Goal: Information Seeking & Learning: Learn about a topic

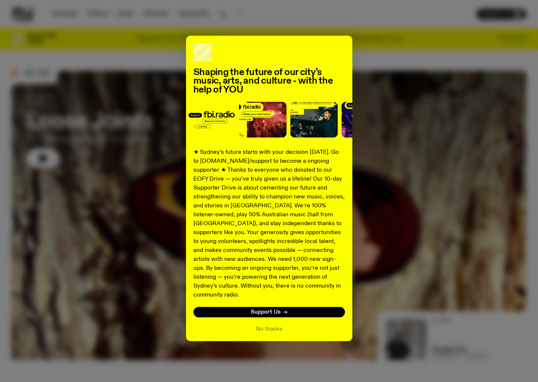
click at [66, 12] on div "Shaping the future of our city’s music, arts, and culture - with the help of YO…" at bounding box center [269, 191] width 538 height 382
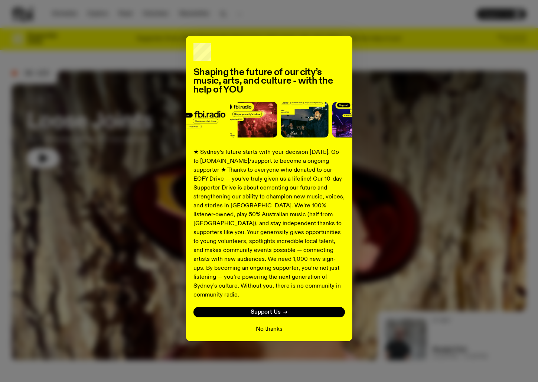
click at [279, 325] on button "No thanks" at bounding box center [269, 329] width 27 height 9
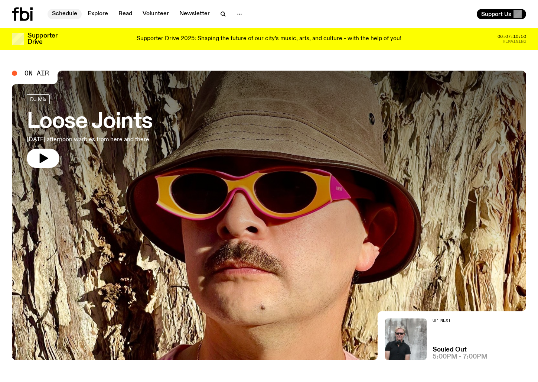
click at [63, 14] on link "Schedule" at bounding box center [65, 14] width 34 height 10
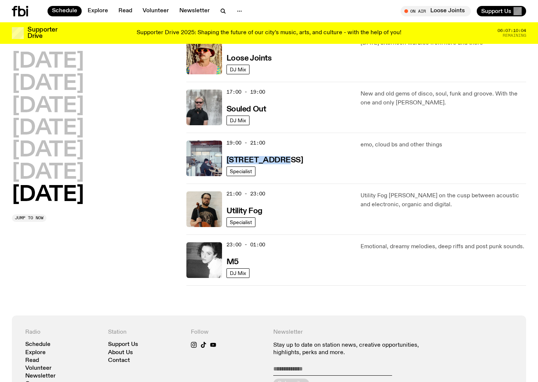
scroll to position [415, 0]
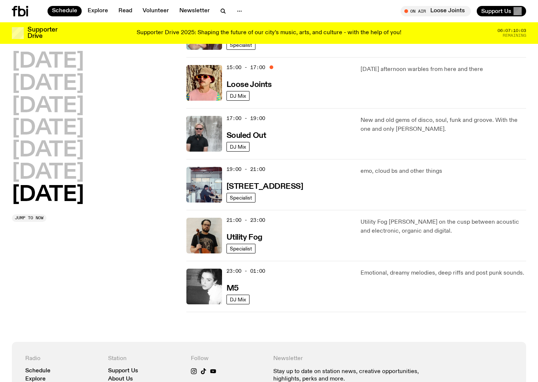
click at [434, 274] on p "Emotional, dreamy melodies, deep riffs and post punk sounds." at bounding box center [444, 273] width 166 height 9
click at [234, 288] on h3 "M5" at bounding box center [233, 289] width 12 height 8
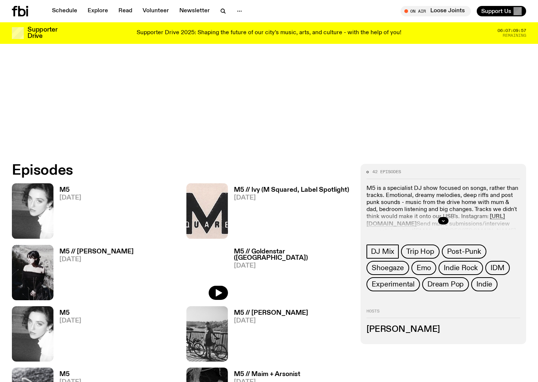
scroll to position [279, 0]
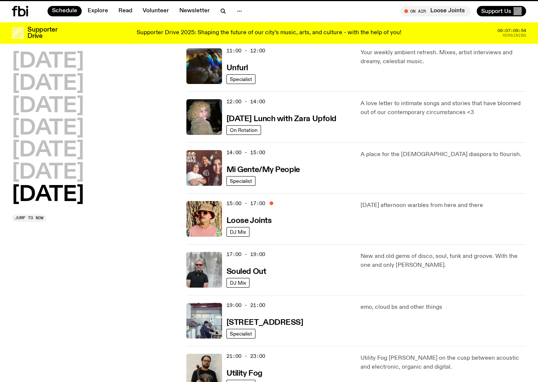
scroll to position [415, 0]
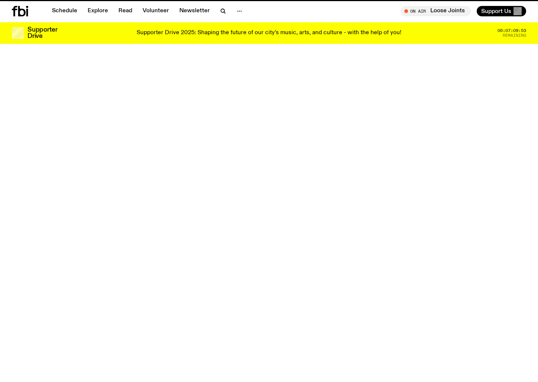
scroll to position [279, 0]
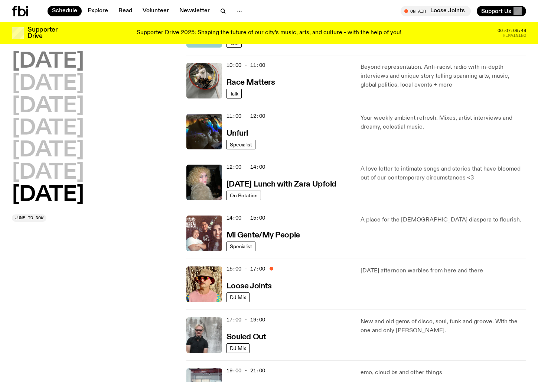
click at [64, 66] on h2 "Monday" at bounding box center [48, 61] width 72 height 21
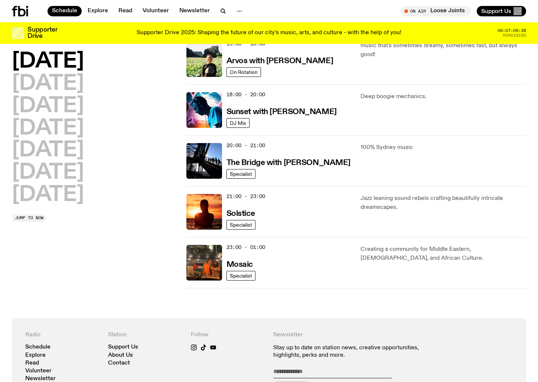
scroll to position [296, 0]
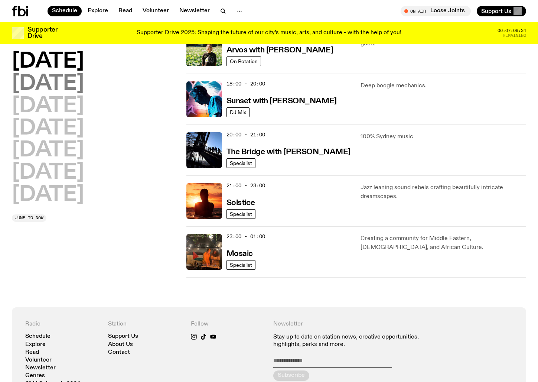
click at [72, 89] on h2 "Tuesday" at bounding box center [48, 84] width 72 height 21
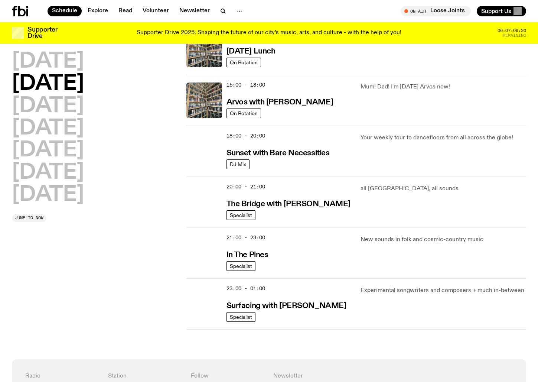
scroll to position [245, 0]
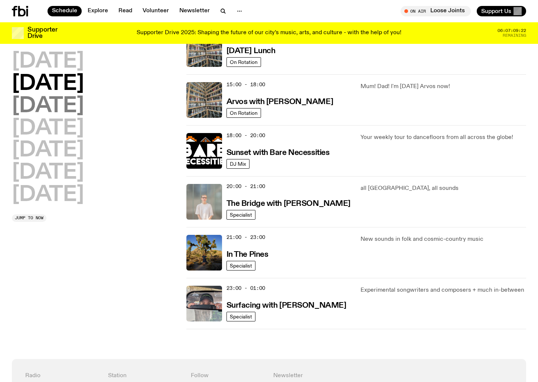
click at [84, 111] on h2 "Wednesday" at bounding box center [48, 106] width 72 height 21
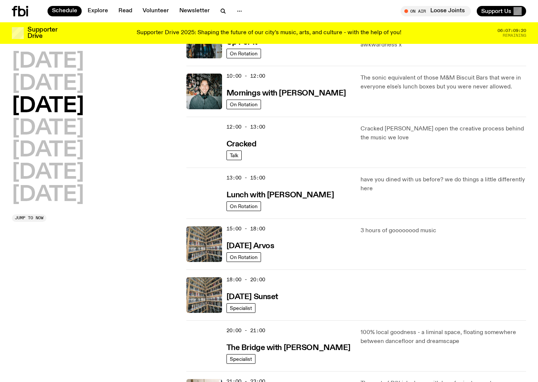
scroll to position [102, 0]
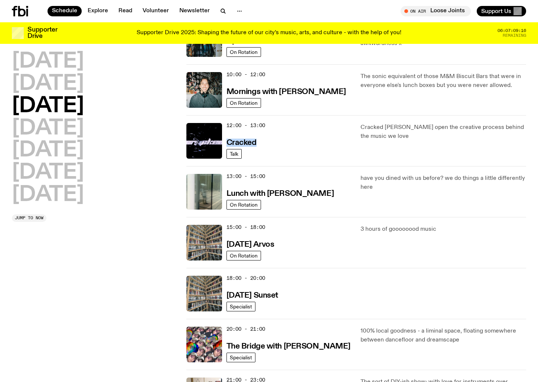
drag, startPoint x: 243, startPoint y: 144, endPoint x: 142, endPoint y: 176, distance: 106.3
click at [0, 0] on div "Schedule Explore Read Volunteer Newsletter About Us Contact Champions of emergi…" at bounding box center [269, 334] width 538 height 873
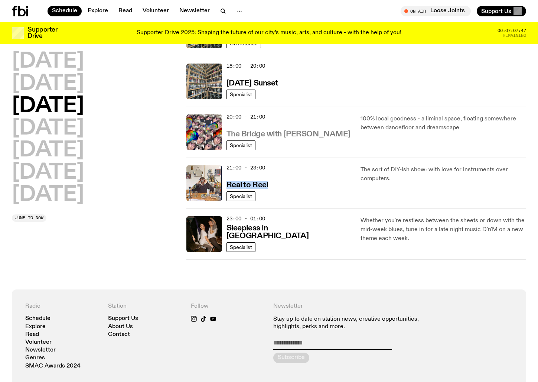
scroll to position [317, 0]
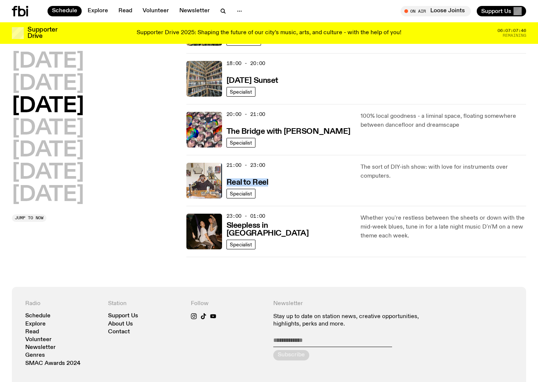
drag, startPoint x: 252, startPoint y: 289, endPoint x: 2, endPoint y: 257, distance: 251.7
click at [0, 0] on div "Schedule Explore Read Volunteer Newsletter About Us Contact Champions of emergi…" at bounding box center [269, 119] width 538 height 873
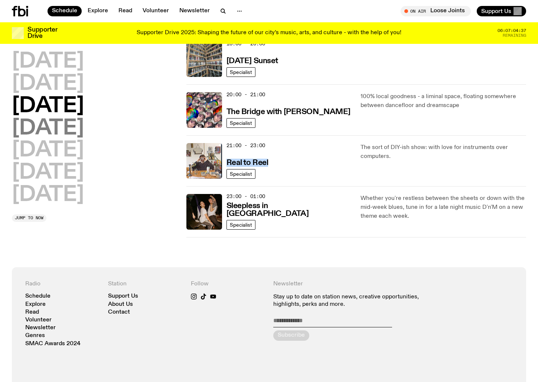
click at [78, 129] on h2 "Thursday" at bounding box center [48, 128] width 72 height 21
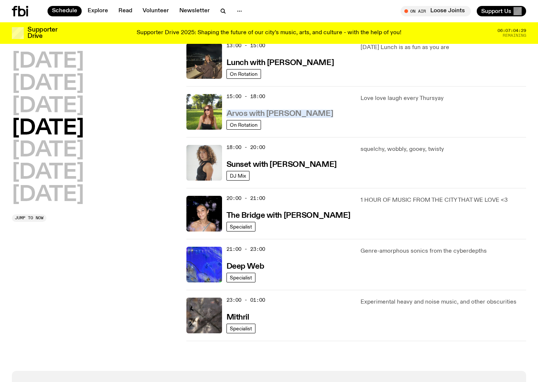
scroll to position [234, 0]
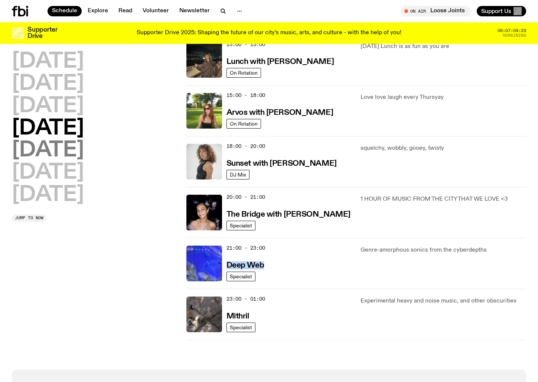
click at [58, 152] on h2 "Friday" at bounding box center [48, 150] width 72 height 21
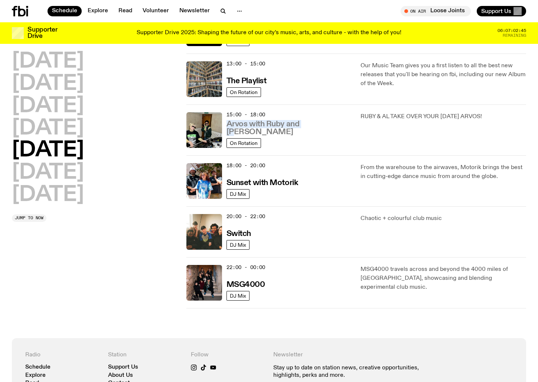
scroll to position [216, 0]
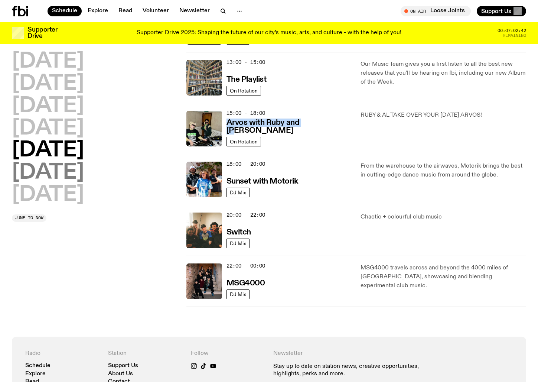
click at [73, 162] on h2 "Saturday" at bounding box center [48, 172] width 72 height 21
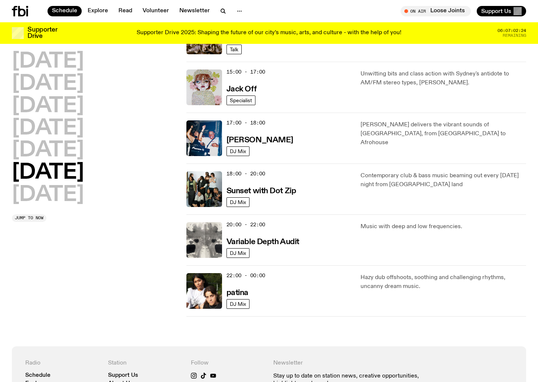
scroll to position [363, 0]
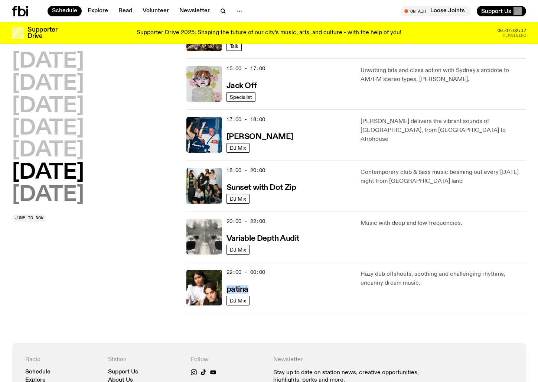
click at [35, 201] on h2 "Sunday" at bounding box center [48, 195] width 72 height 21
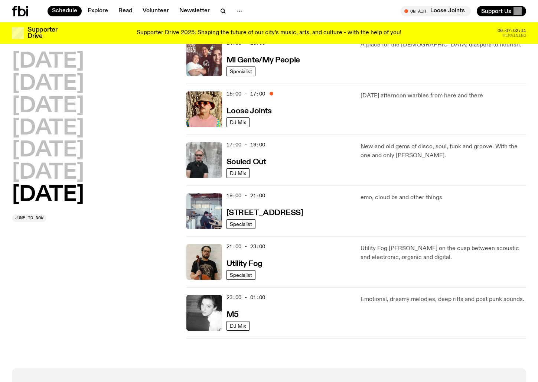
scroll to position [412, 0]
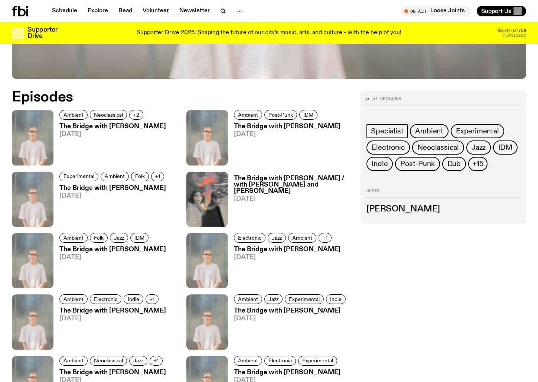
scroll to position [350, 0]
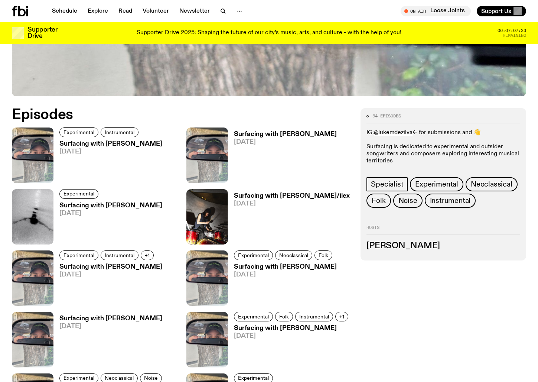
scroll to position [332, 0]
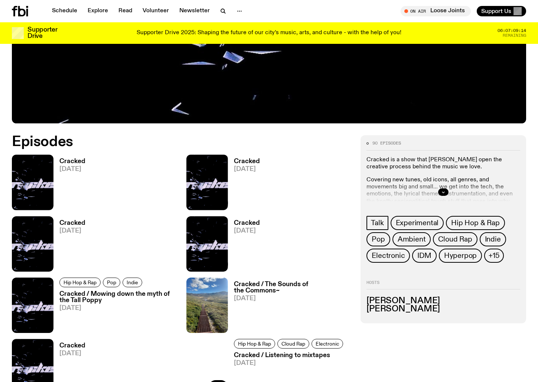
scroll to position [272, 0]
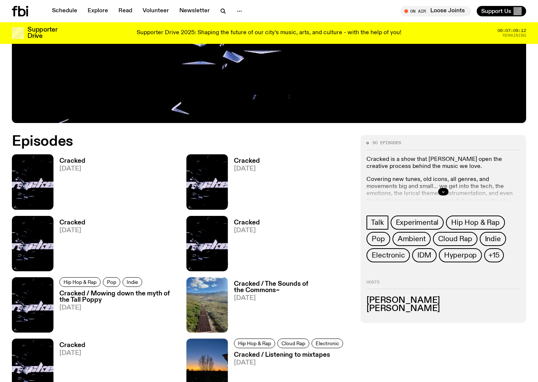
click at [445, 190] on icon "button" at bounding box center [443, 191] width 4 height 4
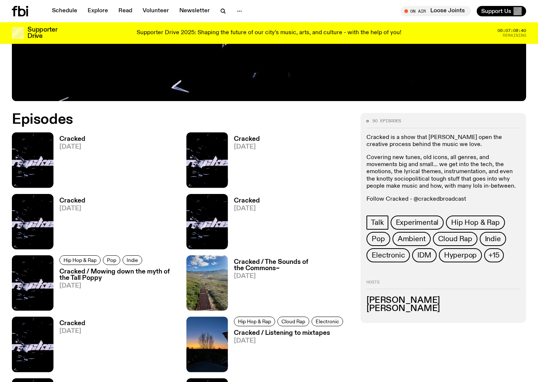
scroll to position [223, 0]
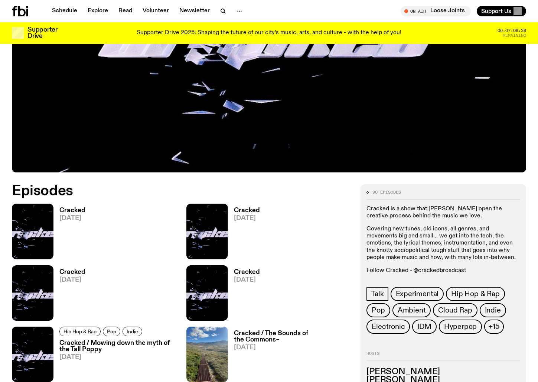
click at [66, 209] on h3 "Cracked" at bounding box center [72, 210] width 26 height 6
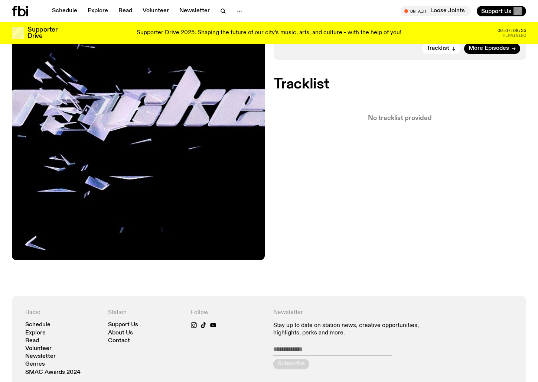
scroll to position [307, 0]
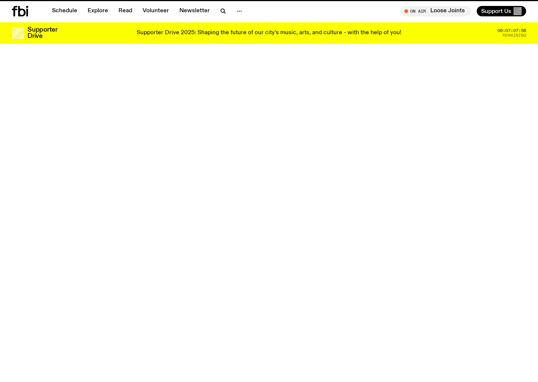
scroll to position [223, 0]
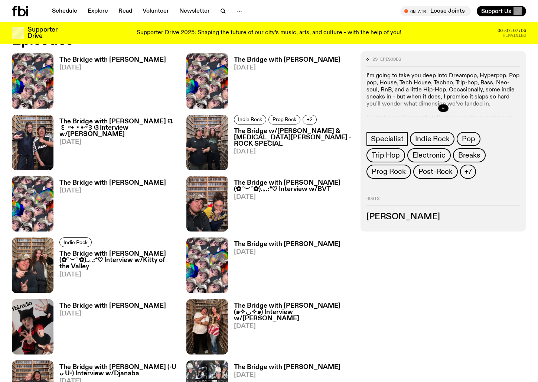
scroll to position [409, 0]
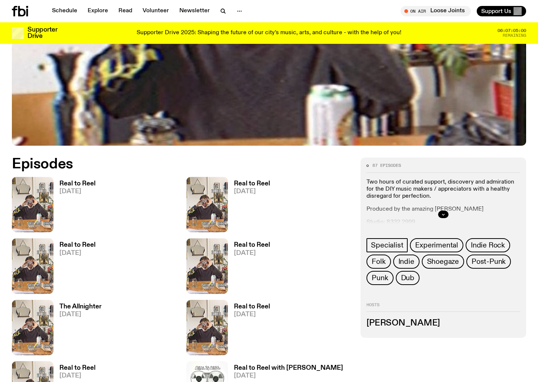
scroll to position [250, 0]
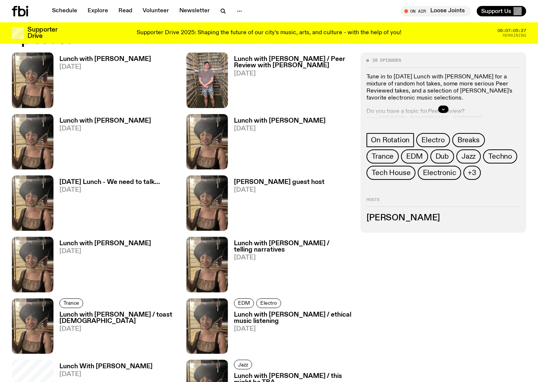
scroll to position [408, 0]
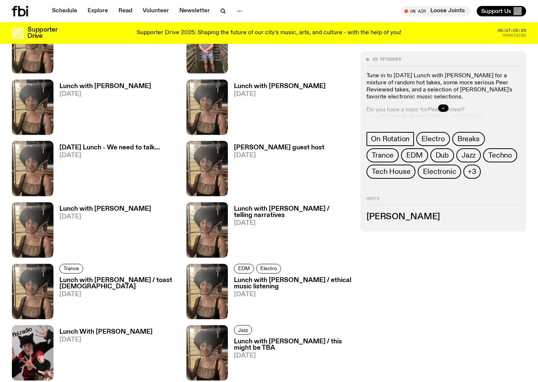
click at [114, 149] on h3 "Monday Lunch - We need to talk..." at bounding box center [109, 147] width 101 height 6
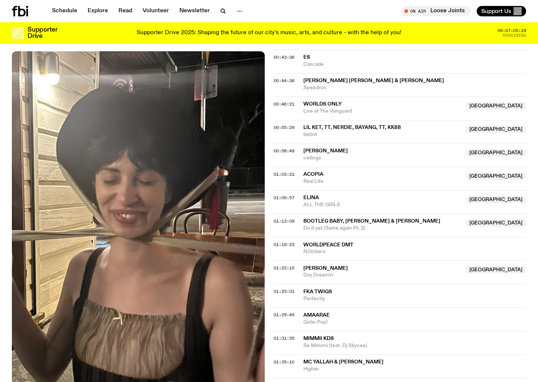
scroll to position [853, 0]
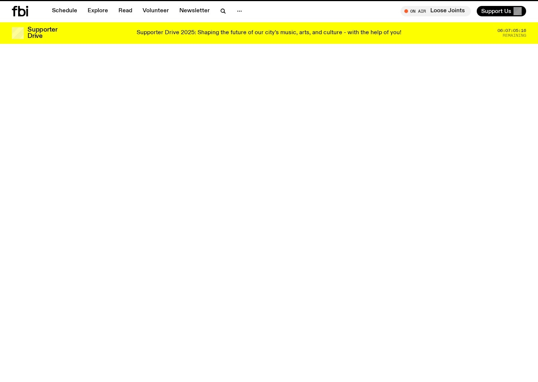
scroll to position [408, 0]
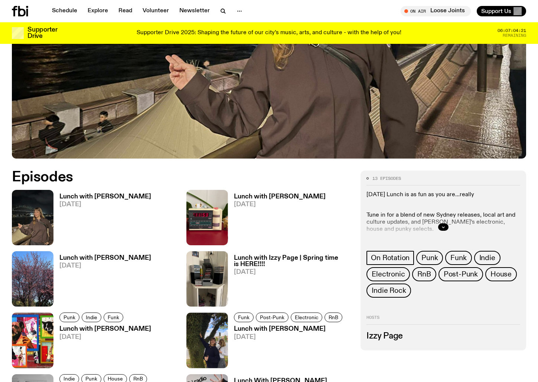
scroll to position [237, 0]
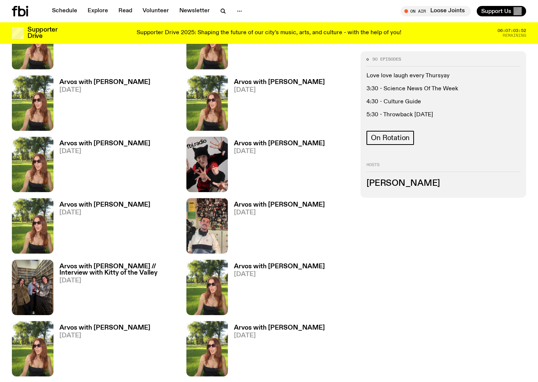
scroll to position [606, 0]
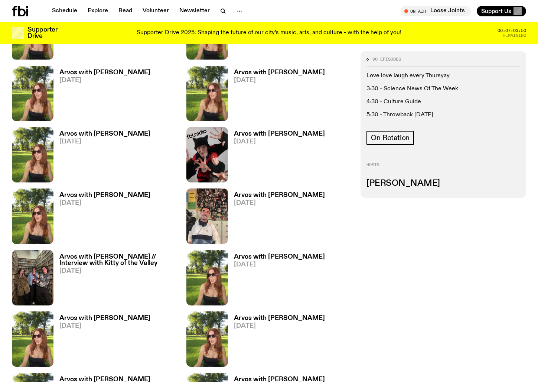
click at [113, 137] on h3 "Arvos with Lizzie Bowles" at bounding box center [104, 134] width 91 height 6
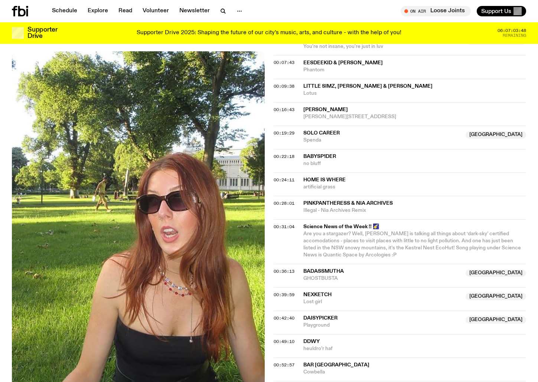
scroll to position [312, 0]
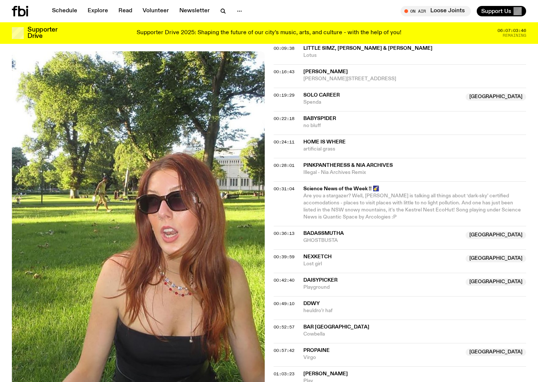
scroll to position [606, 0]
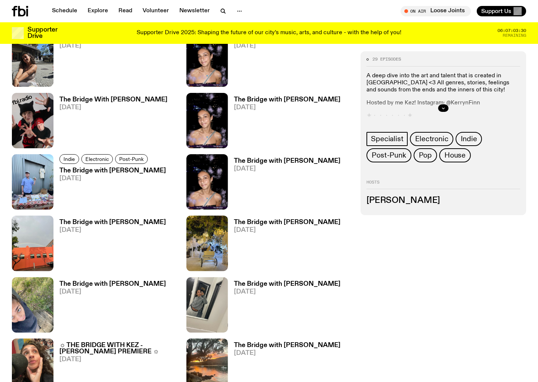
scroll to position [428, 0]
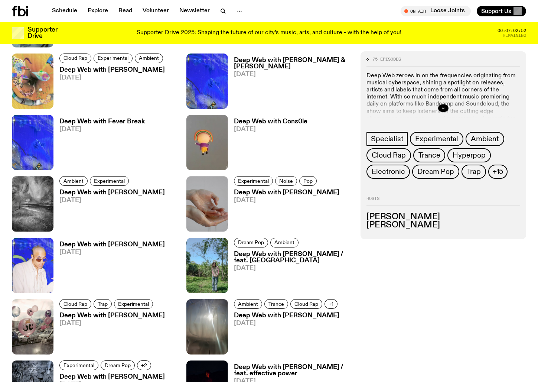
scroll to position [626, 0]
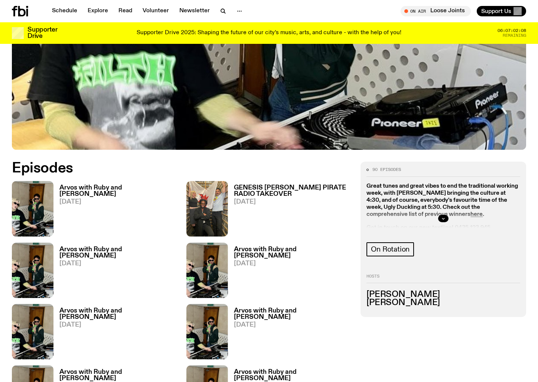
scroll to position [286, 0]
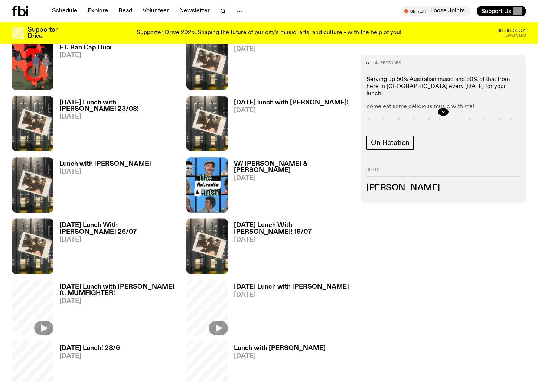
scroll to position [457, 0]
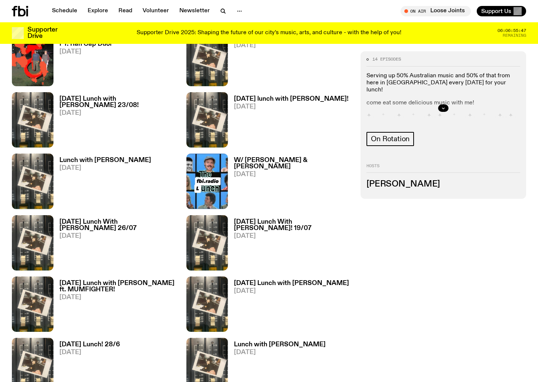
click at [91, 96] on h3 "[DATE] Lunch with [PERSON_NAME] 23/08!" at bounding box center [118, 102] width 118 height 13
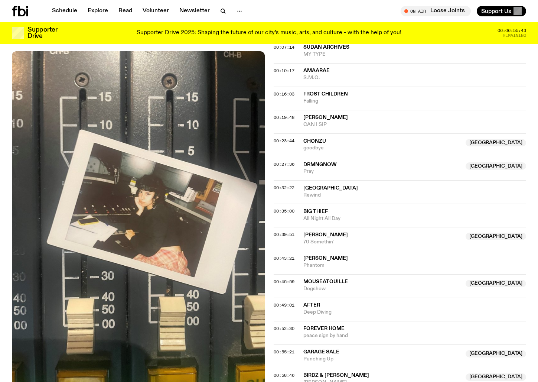
scroll to position [414, 0]
